Goal: Transaction & Acquisition: Purchase product/service

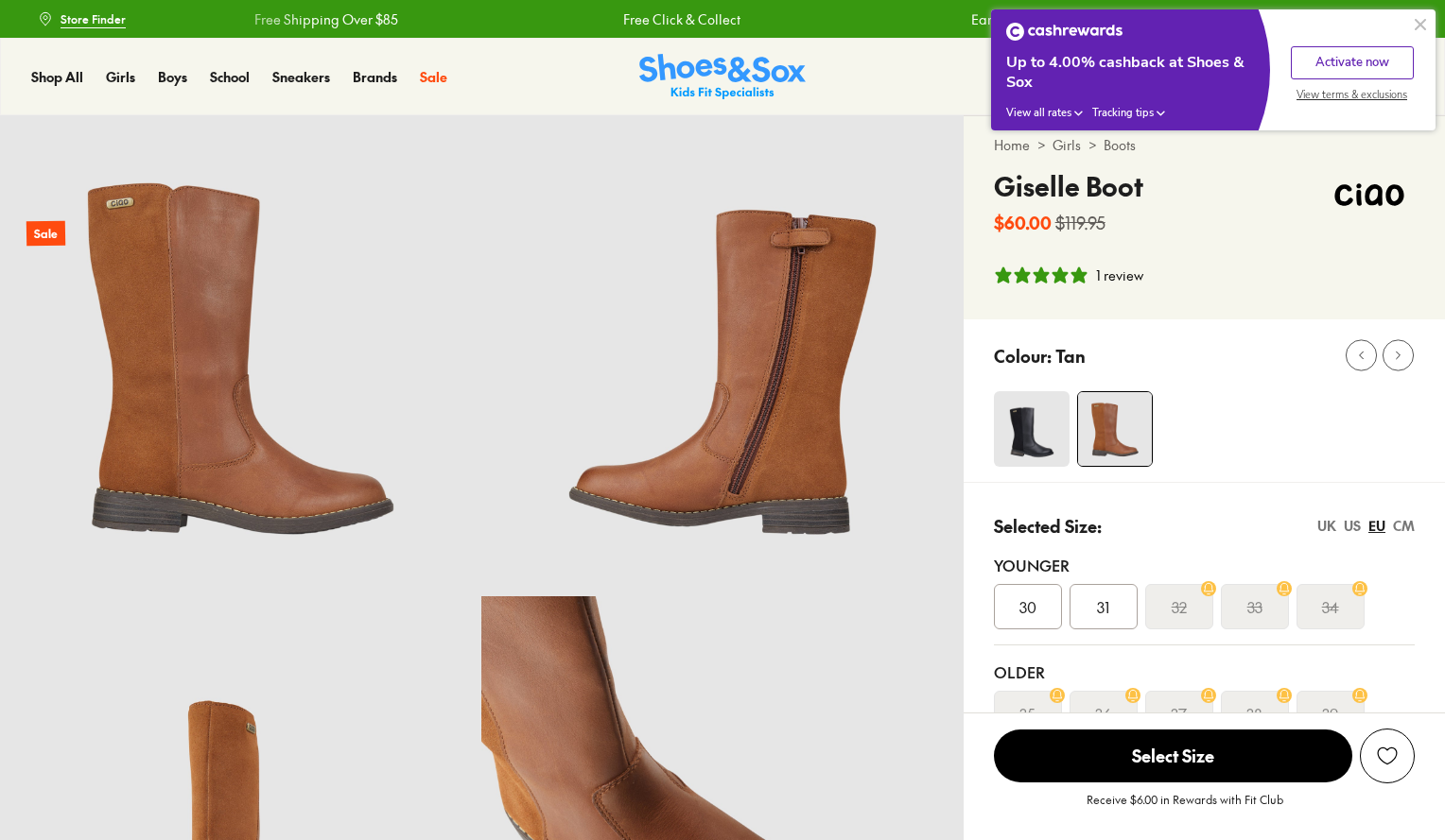
select select "*"
click at [1422, 24] on button at bounding box center [1419, 24] width 23 height 23
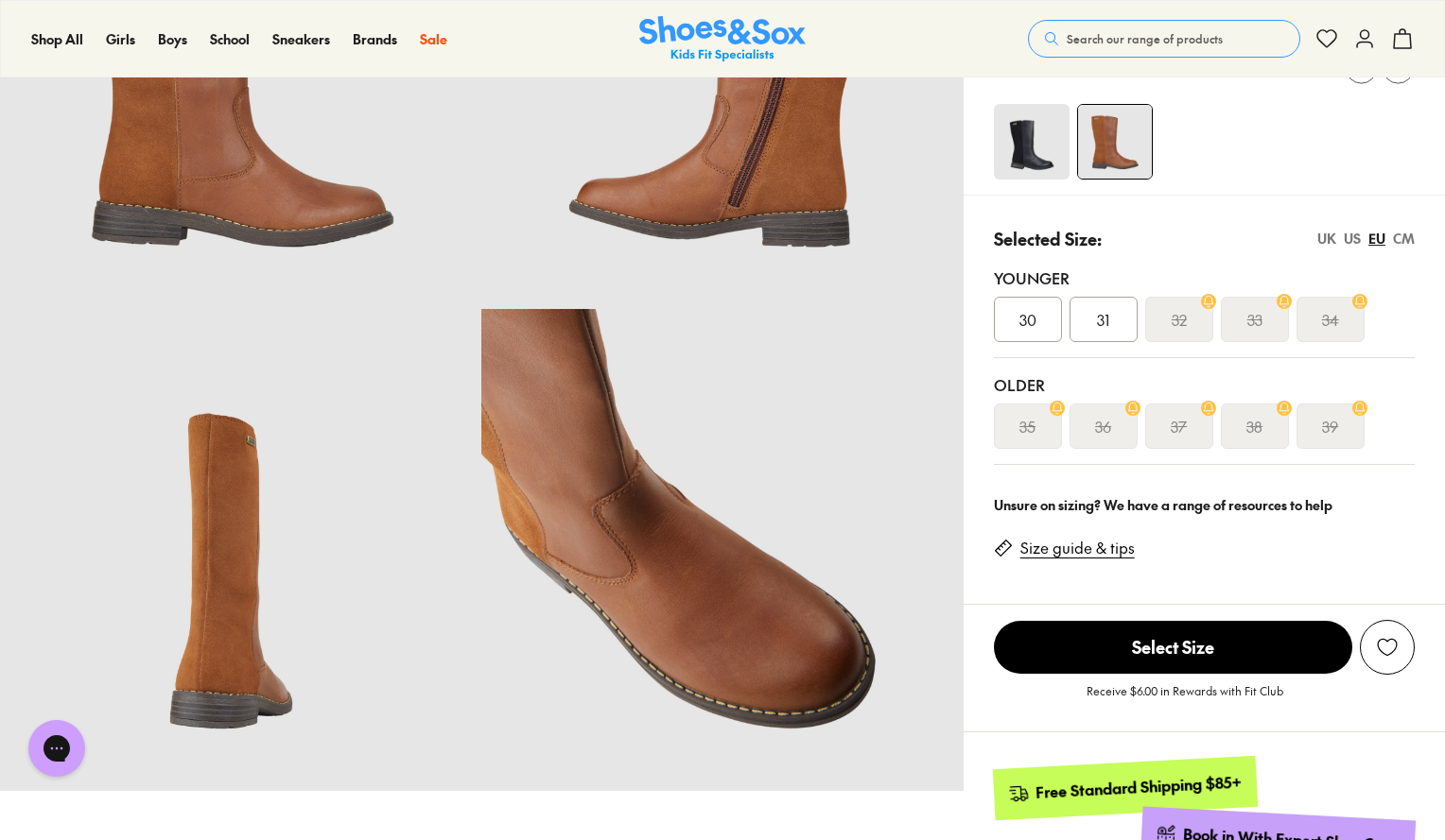
scroll to position [289, 0]
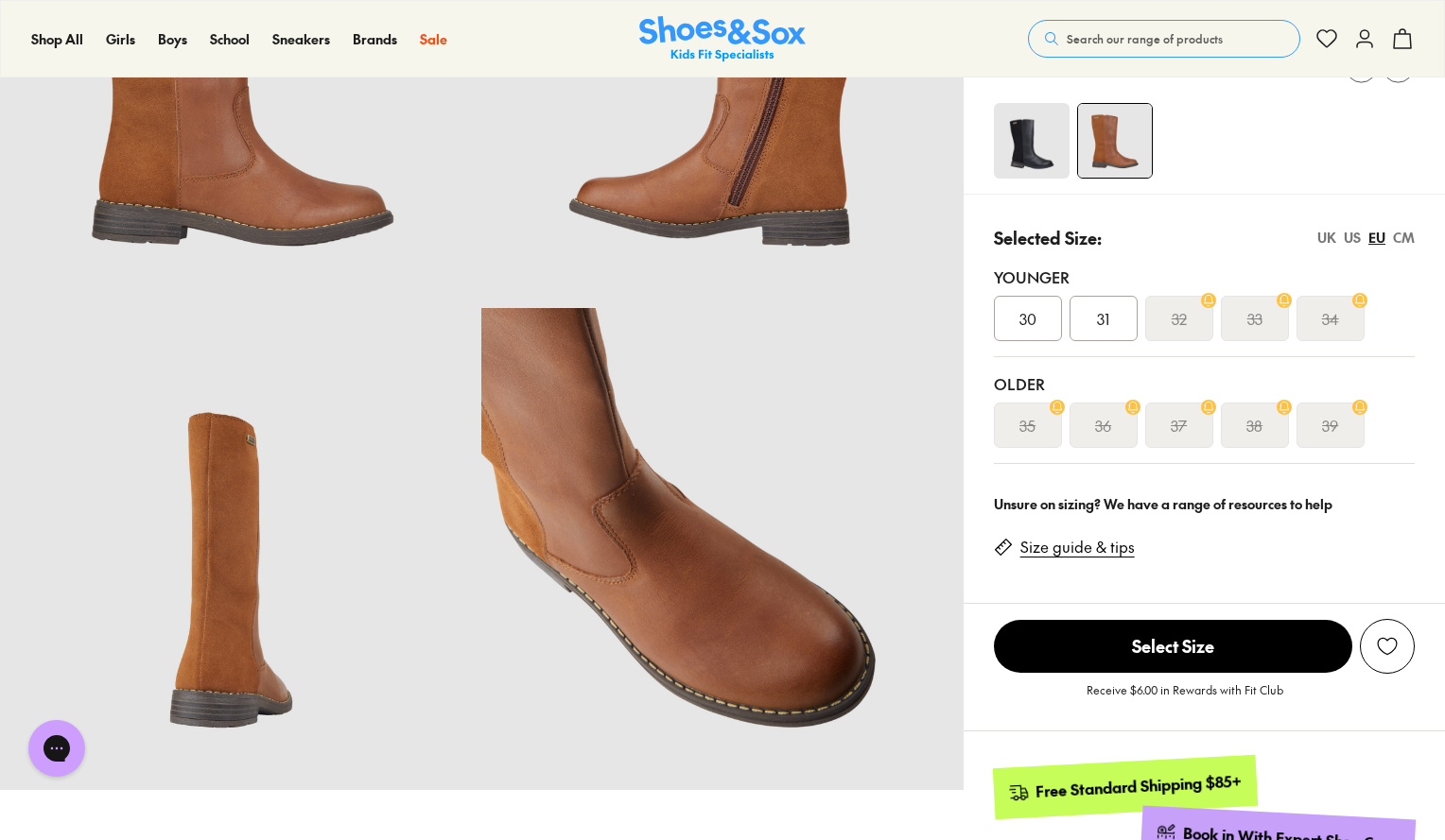
click at [1317, 230] on div "UK" at bounding box center [1326, 237] width 19 height 20
click at [1359, 236] on div "US" at bounding box center [1352, 237] width 17 height 20
click at [1381, 243] on div "EU" at bounding box center [1376, 237] width 17 height 20
click at [1403, 241] on div "CM" at bounding box center [1404, 237] width 22 height 20
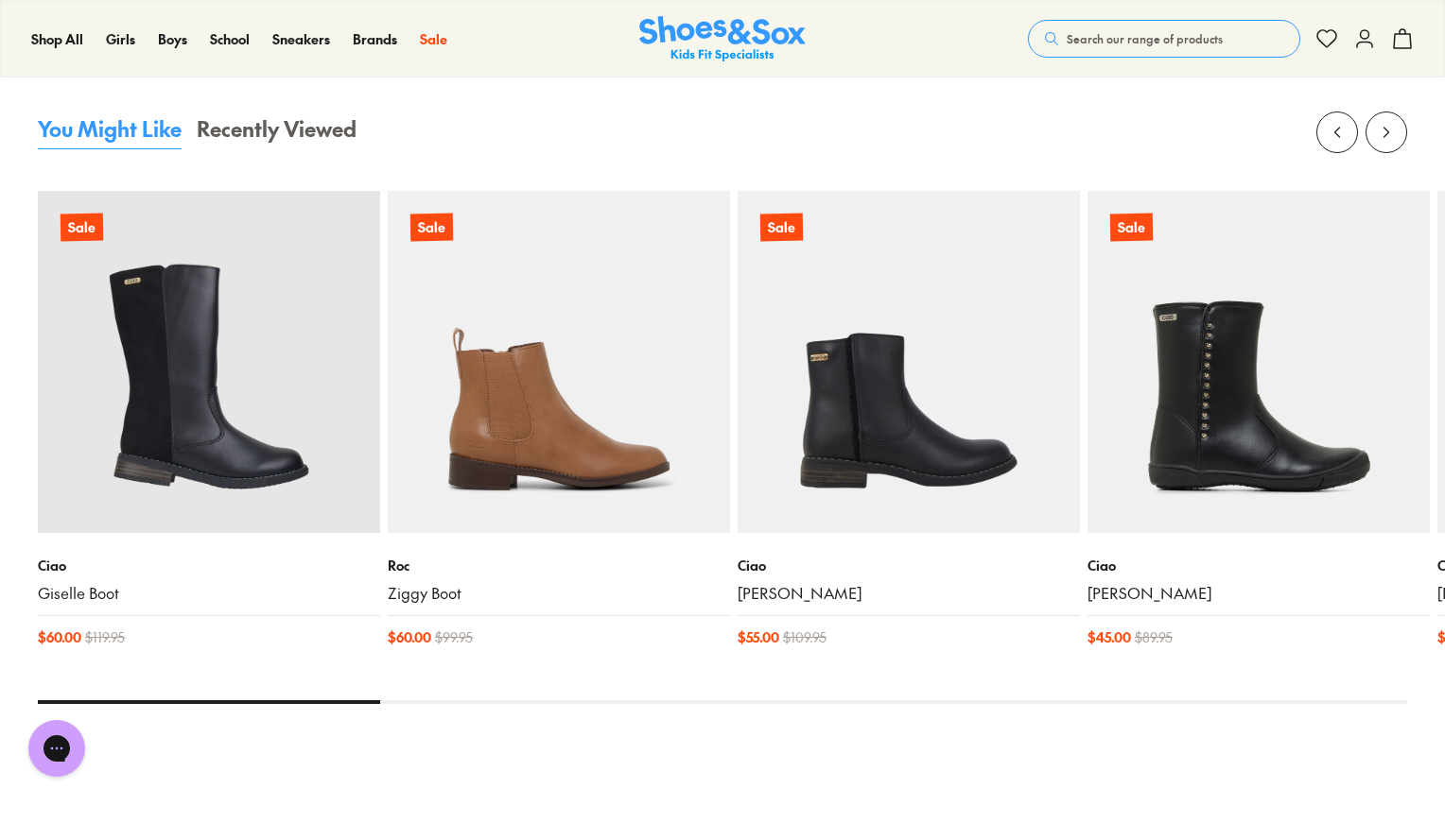
scroll to position [1817, 0]
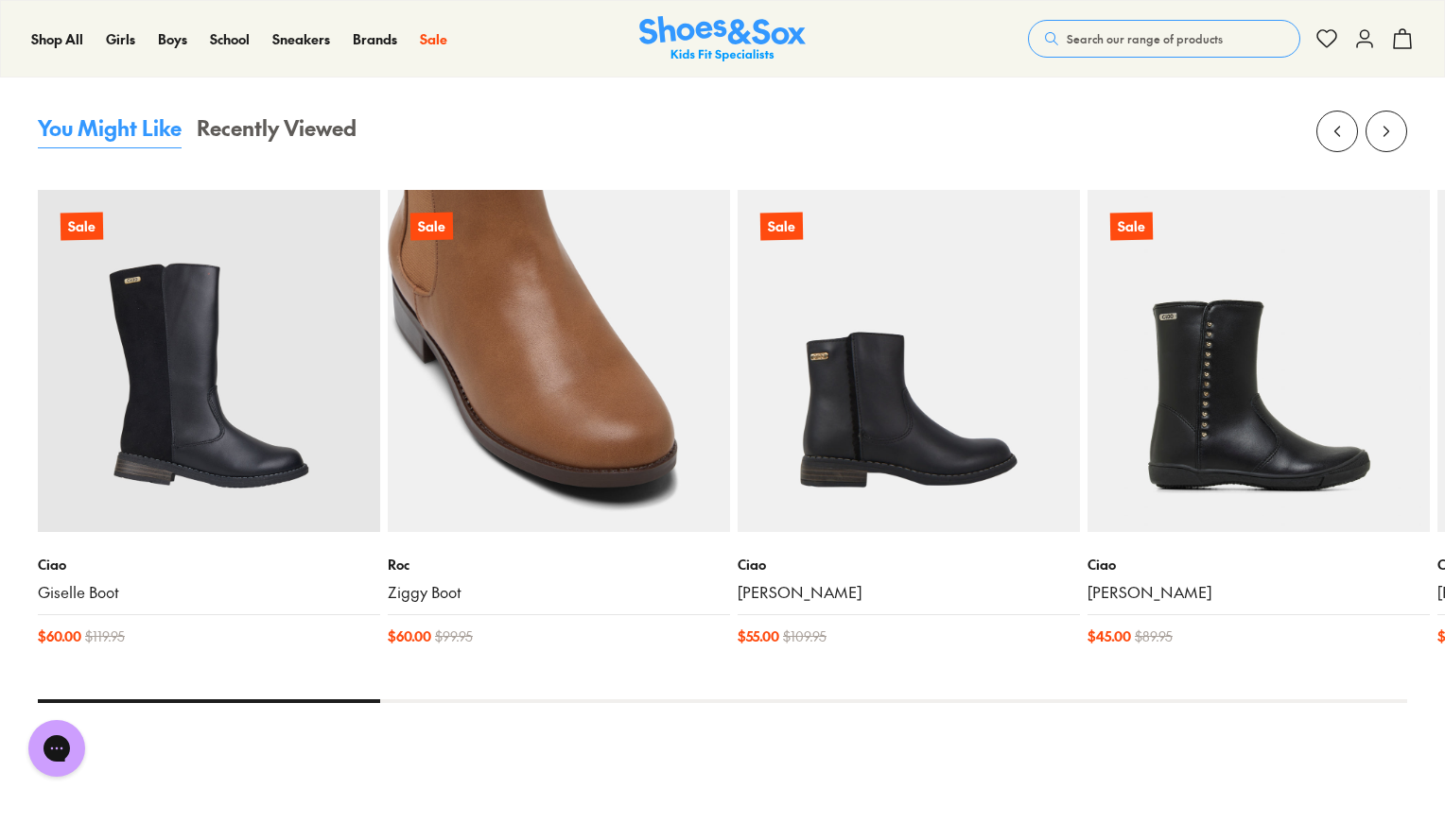
click at [628, 340] on img at bounding box center [559, 361] width 343 height 342
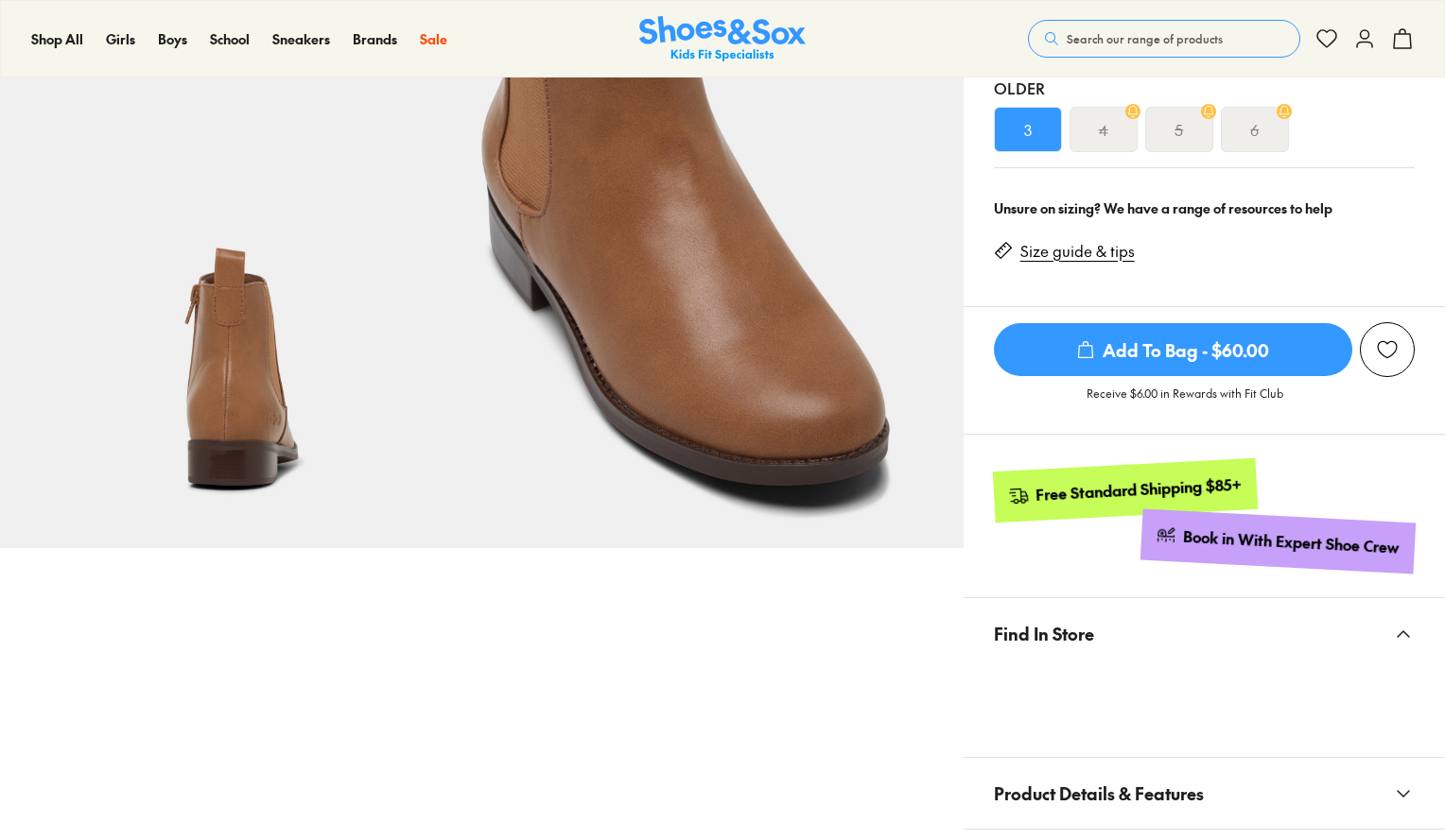
select select "*"
click at [1075, 257] on link "Size guide & tips" at bounding box center [1077, 251] width 115 height 21
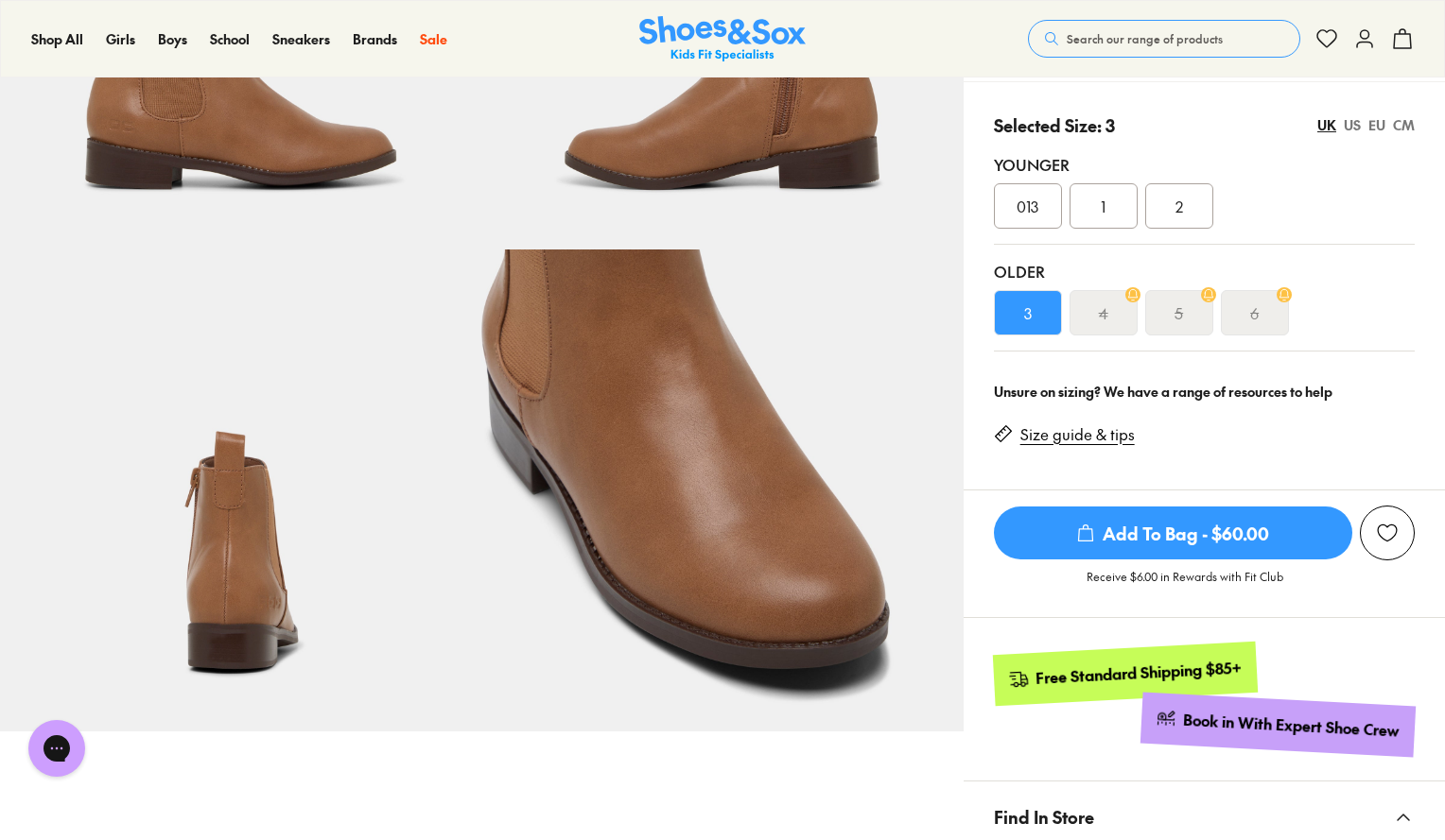
scroll to position [343, 0]
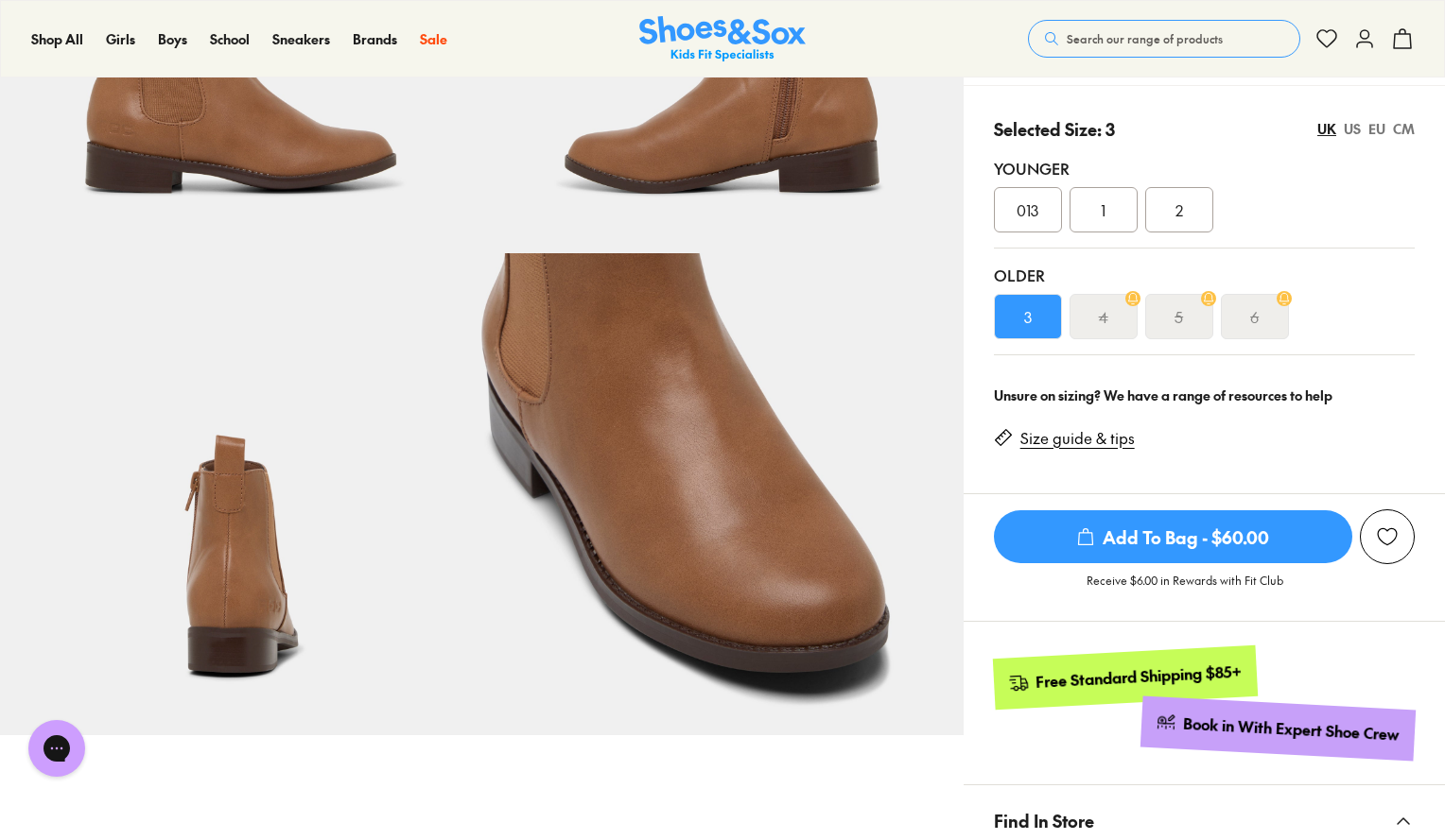
click at [1052, 440] on link "Size guide & tips" at bounding box center [1077, 438] width 115 height 21
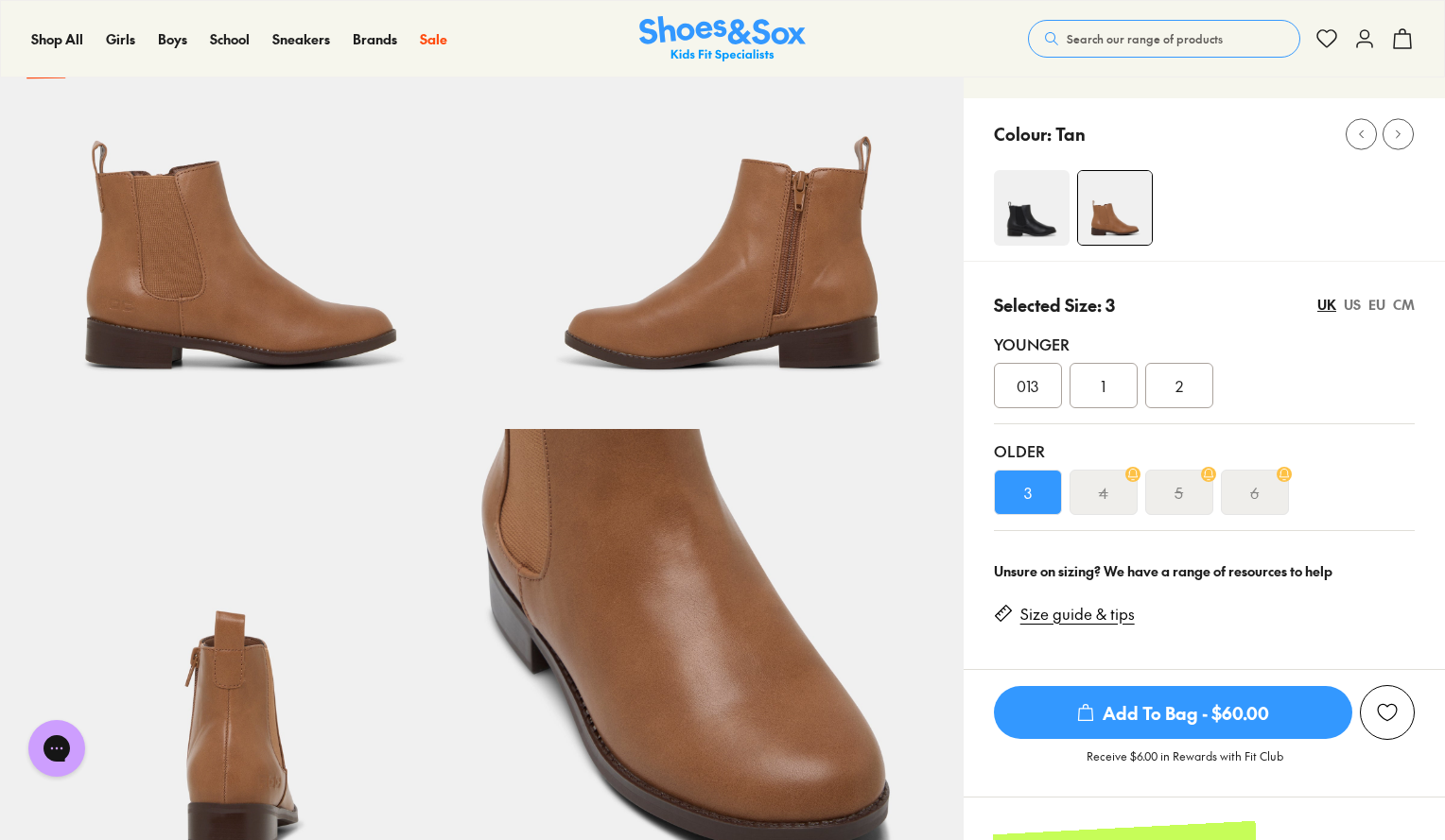
scroll to position [204, 0]
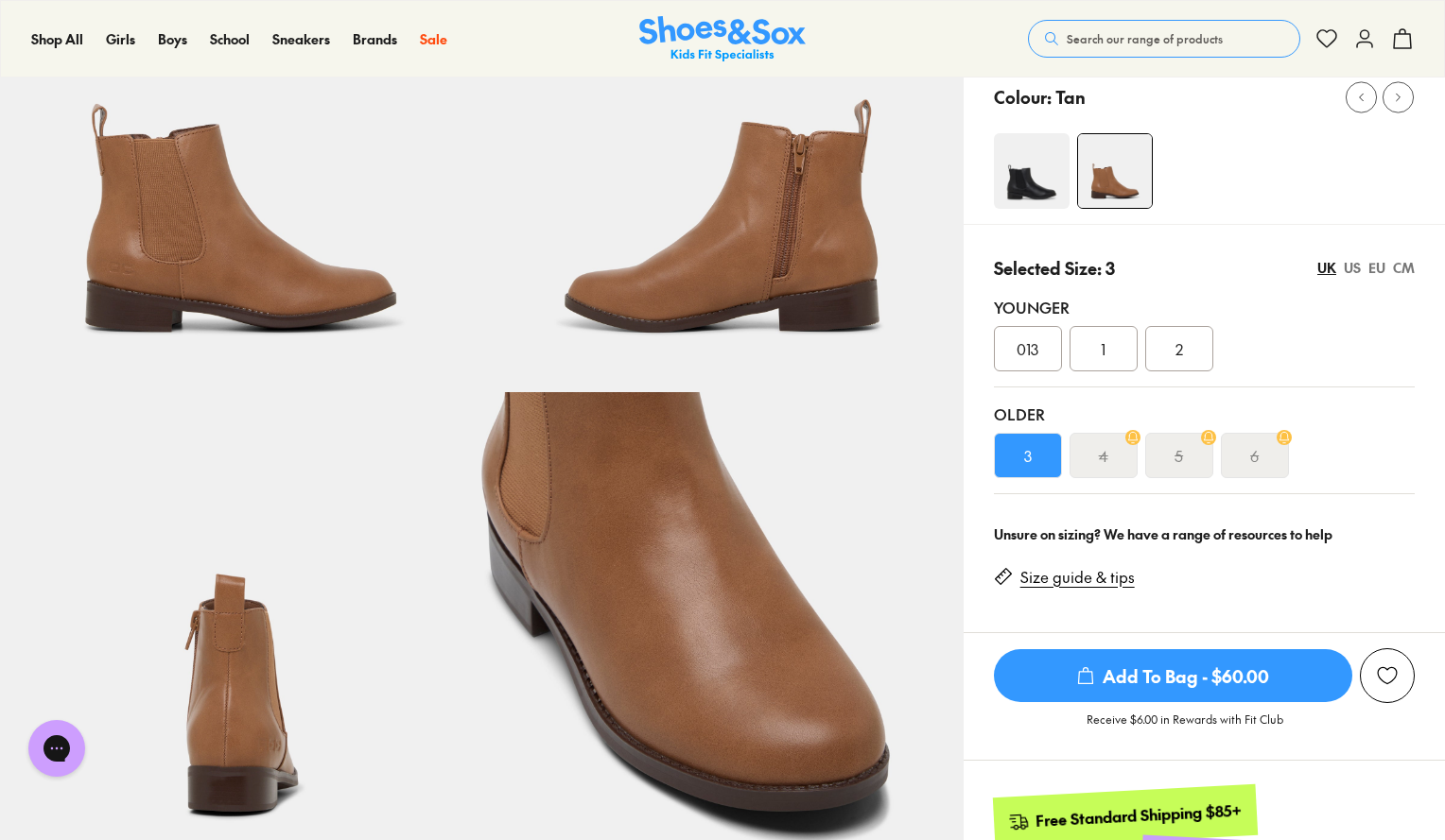
click at [1409, 270] on div "CM" at bounding box center [1404, 268] width 22 height 20
click at [1327, 263] on div "UK" at bounding box center [1326, 268] width 19 height 20
click at [1107, 584] on link "Size guide & tips" at bounding box center [1077, 577] width 115 height 21
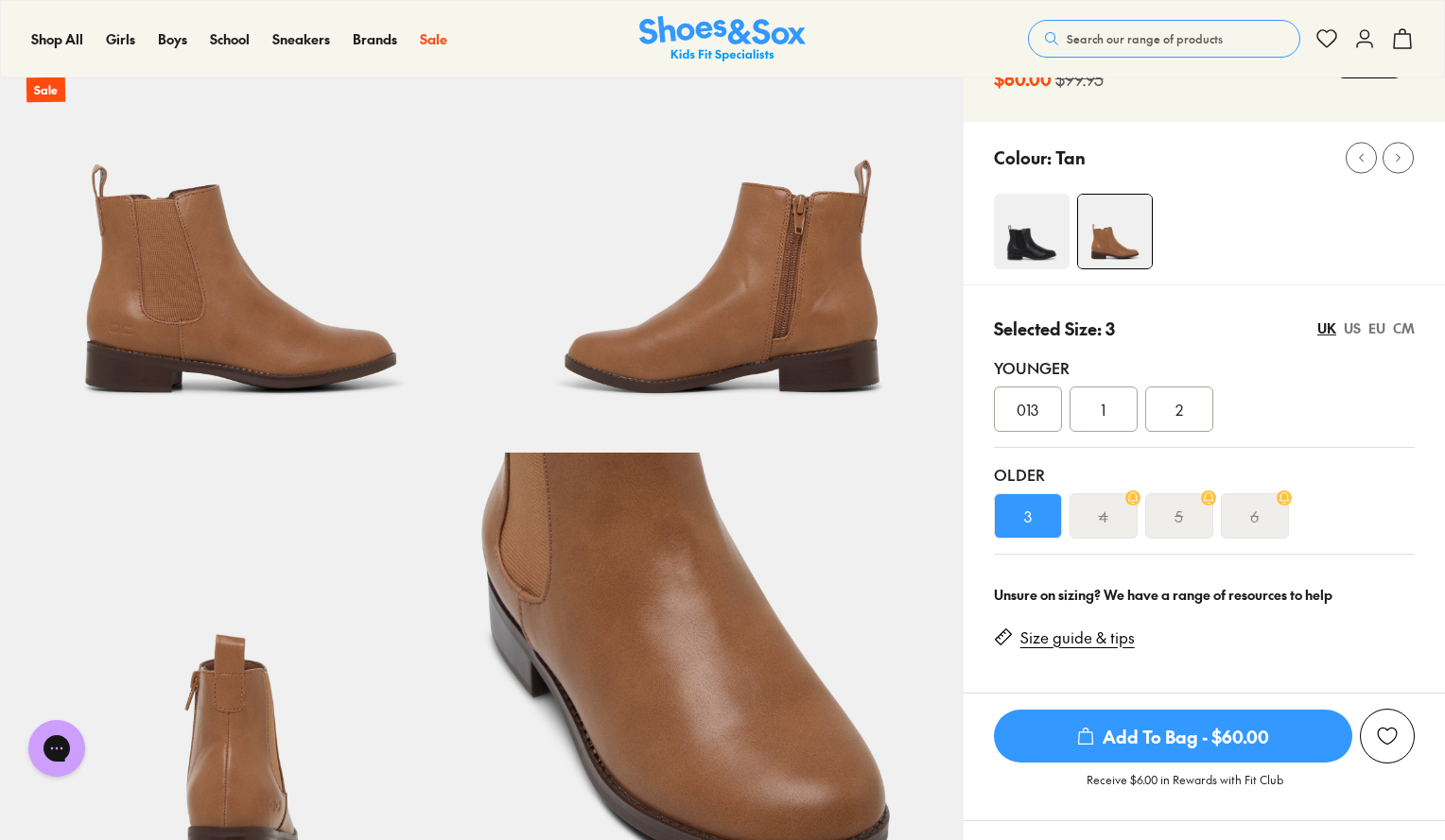
scroll to position [255, 0]
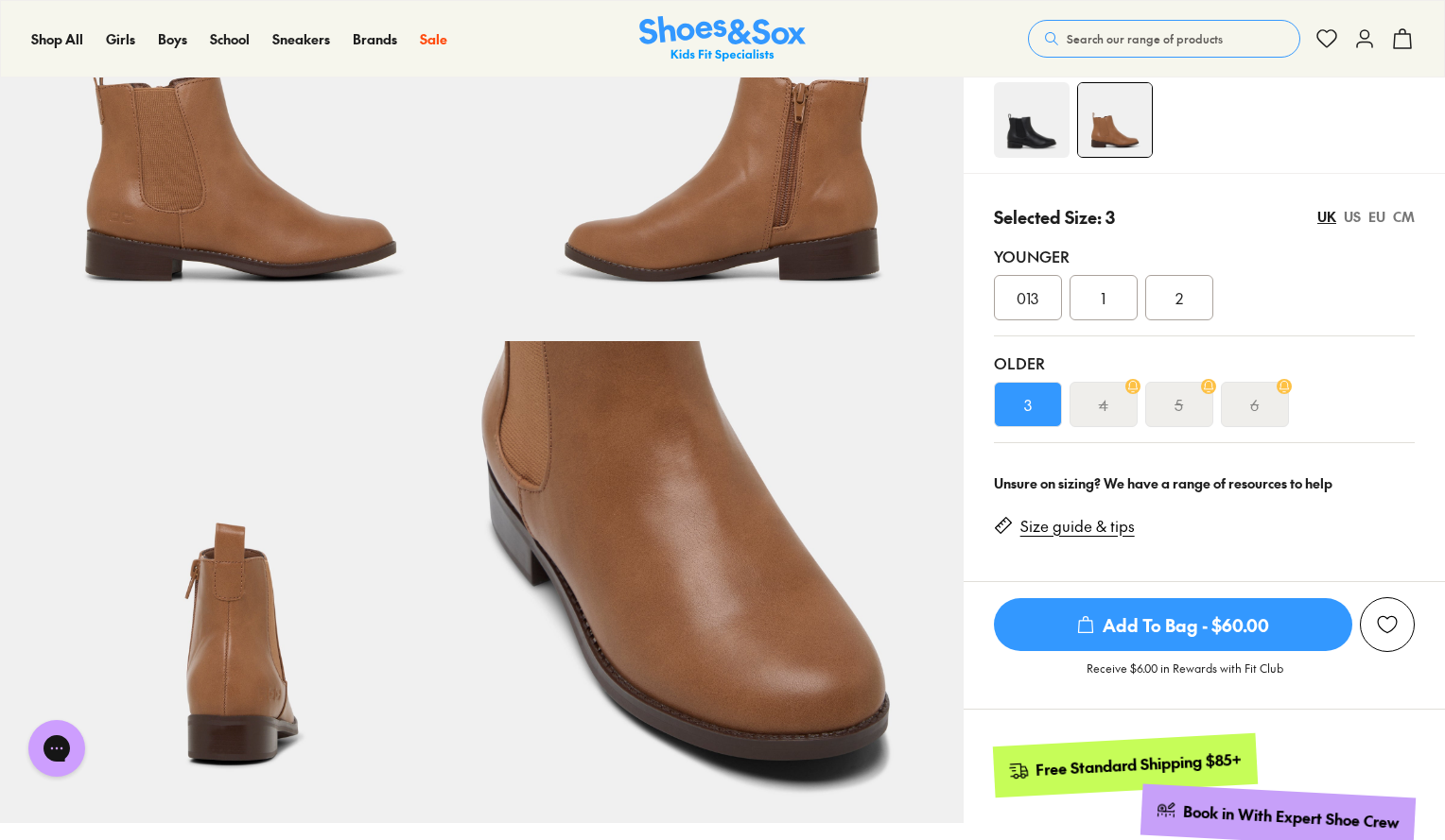
click at [1153, 625] on span "Add To Bag - $60.00" at bounding box center [1172, 625] width 358 height 53
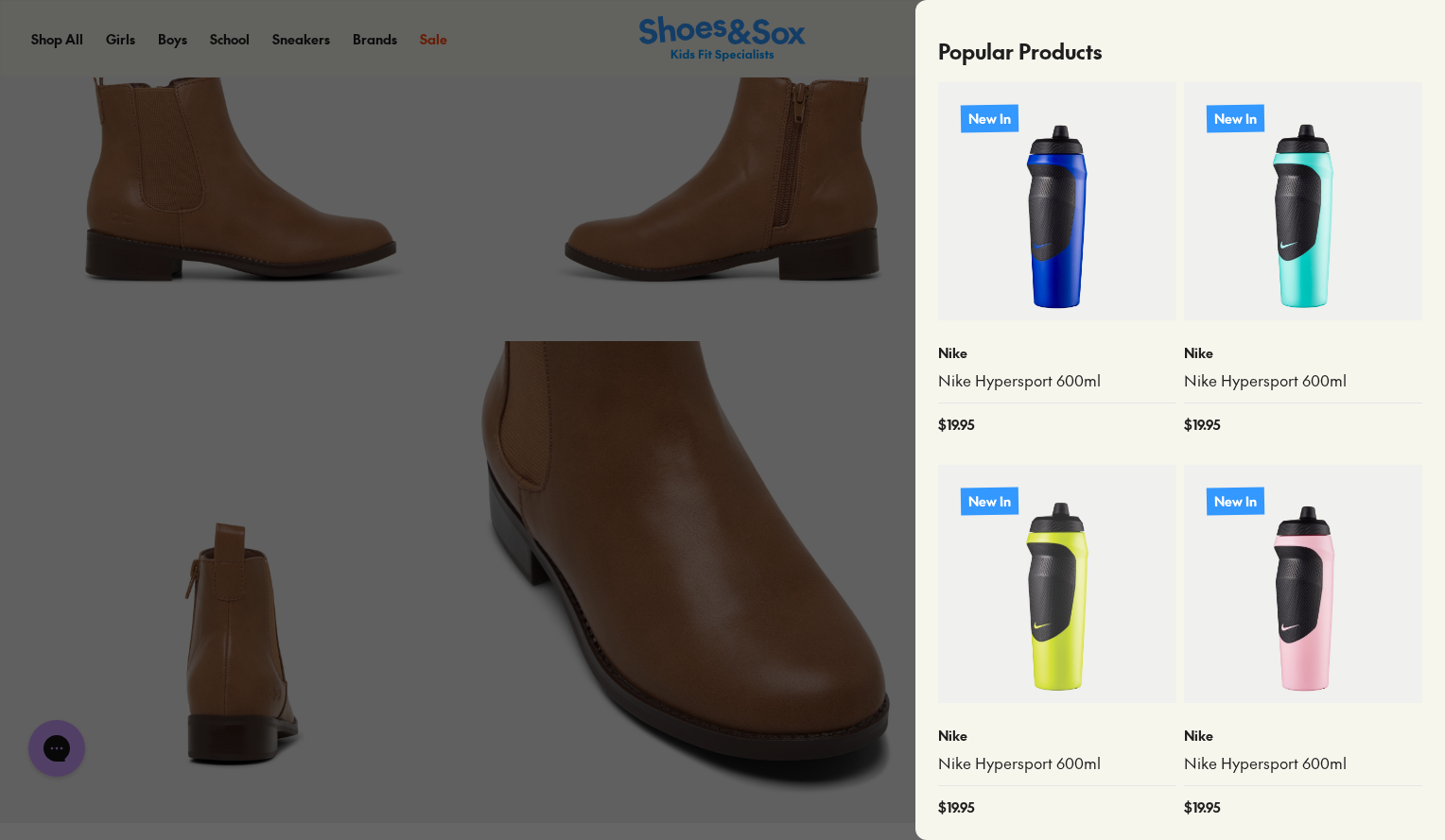
scroll to position [0, 0]
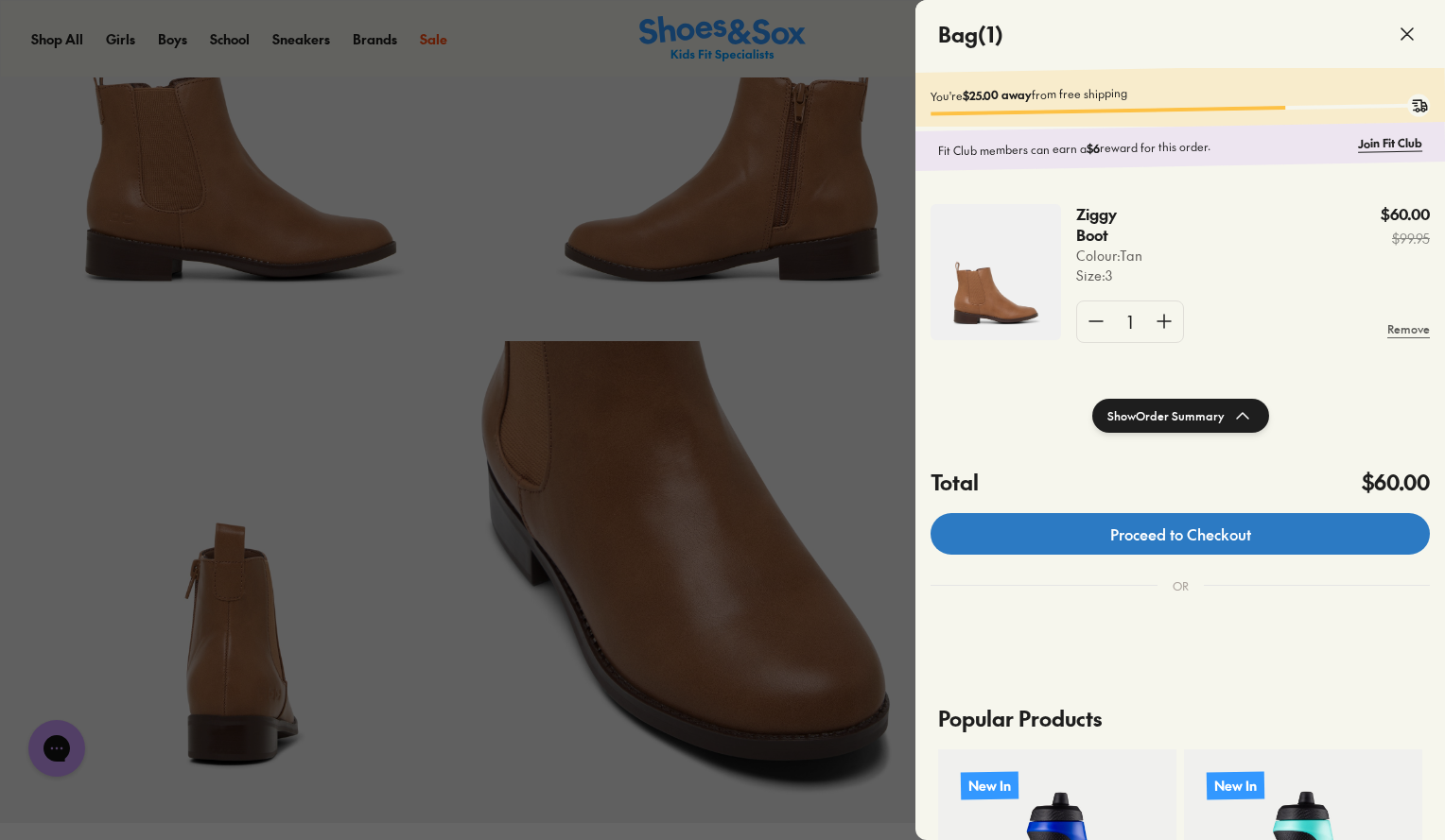
click at [1119, 536] on link "Proceed to Checkout" at bounding box center [1180, 534] width 500 height 41
